Goal: Find specific page/section: Find specific page/section

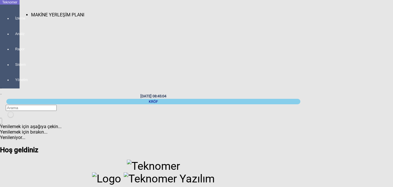
click at [31, 12] on span "MAKİNE YERLEŞİM PLANI" at bounding box center [57, 14] width 53 height 5
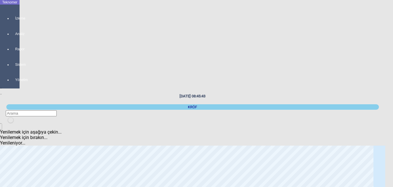
scroll to position [86, 0]
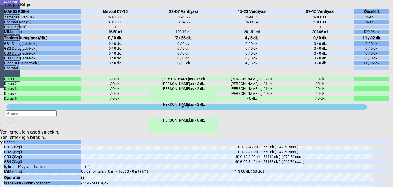
click at [4, 7] on icon "Kapat" at bounding box center [4, 7] width 0 height 0
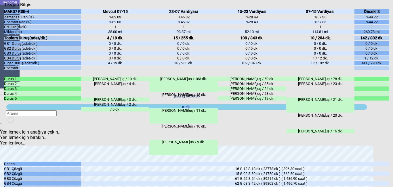
click at [387, 7] on div "Kapat" at bounding box center [196, 7] width 385 height 0
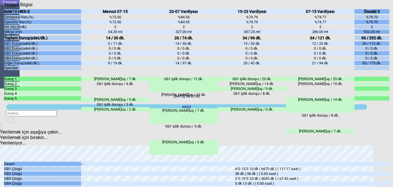
click at [4, 7] on icon "Kapat" at bounding box center [4, 7] width 0 height 0
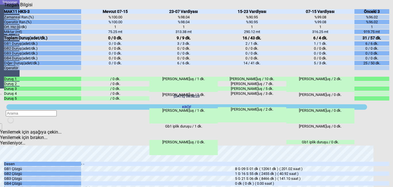
click at [4, 7] on icon "Kapat" at bounding box center [4, 7] width 0 height 0
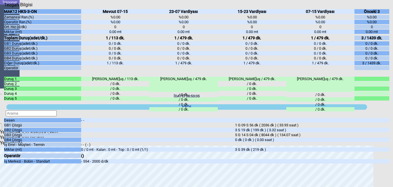
click at [4, 7] on icon "Kapat" at bounding box center [4, 7] width 0 height 0
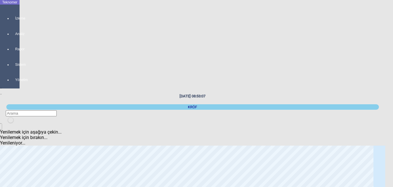
scroll to position [0, 0]
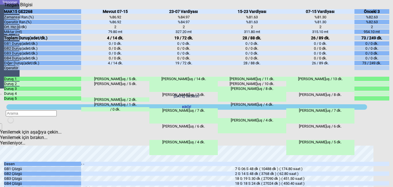
click at [386, 7] on div "Kapat" at bounding box center [196, 7] width 385 height 0
click at [4, 7] on icon "Kapat" at bounding box center [4, 7] width 0 height 0
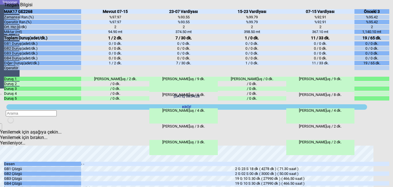
click at [4, 7] on icon "Kapat" at bounding box center [4, 7] width 0 height 0
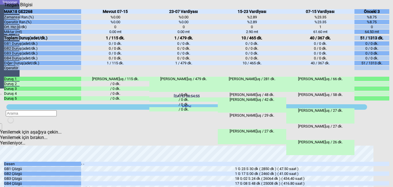
click at [4, 7] on icon "Kapat" at bounding box center [4, 7] width 0 height 0
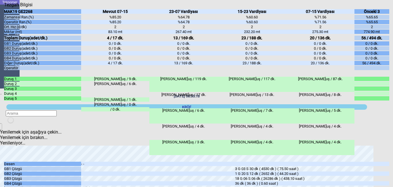
click at [4, 7] on icon "Kapat" at bounding box center [4, 7] width 0 height 0
